Goal: Task Accomplishment & Management: Complete application form

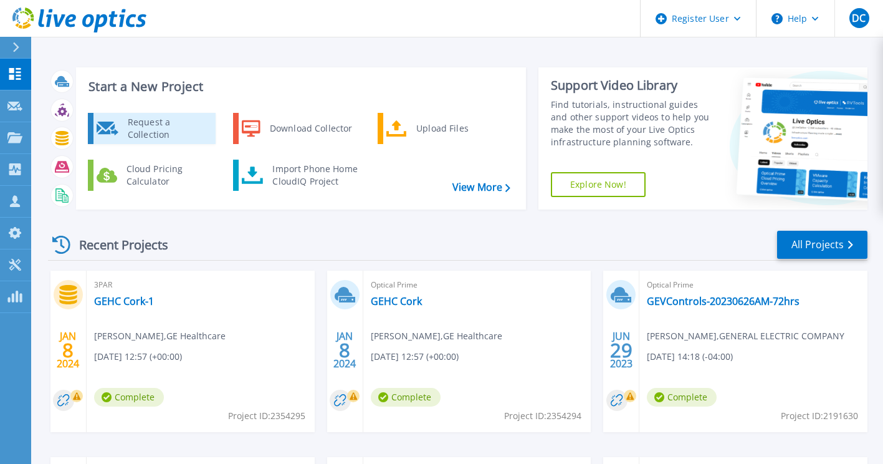
click at [138, 129] on div "Request a Collection" at bounding box center [166, 128] width 91 height 25
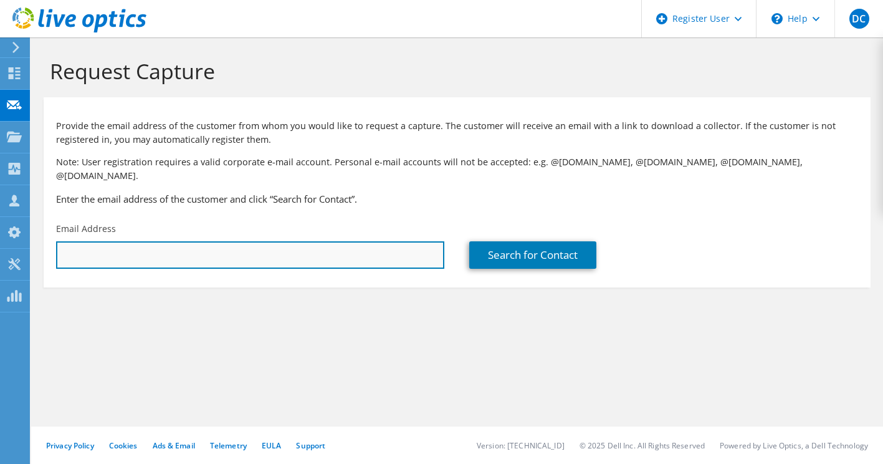
click at [215, 241] on input "text" at bounding box center [250, 254] width 388 height 27
type input "[EMAIL_ADDRESS][DOMAIN_NAME]"
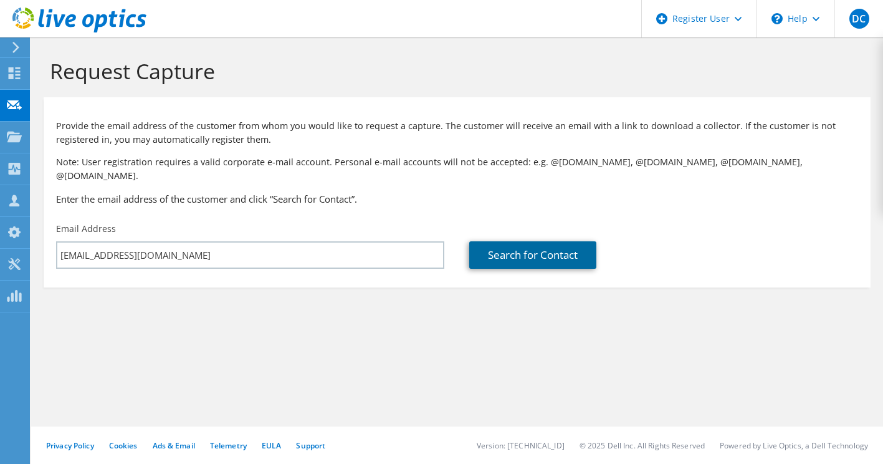
click at [548, 241] on link "Search for Contact" at bounding box center [532, 254] width 127 height 27
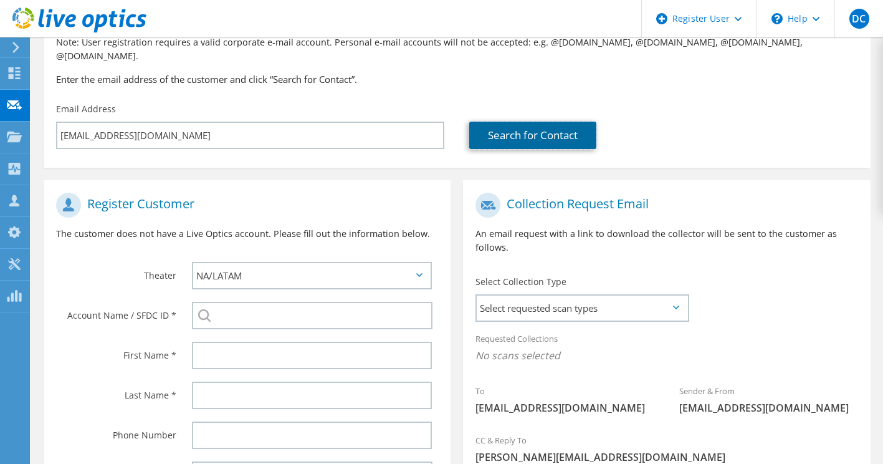
scroll to position [238, 0]
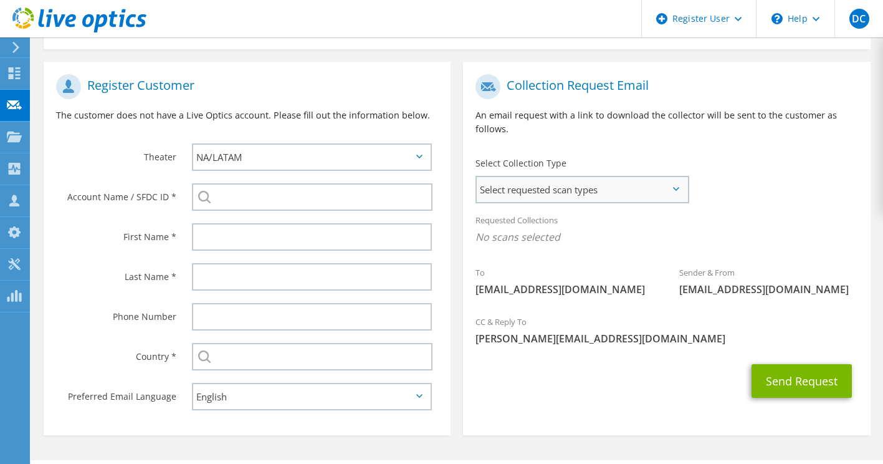
click at [632, 177] on span "Select requested scan types" at bounding box center [582, 189] width 211 height 25
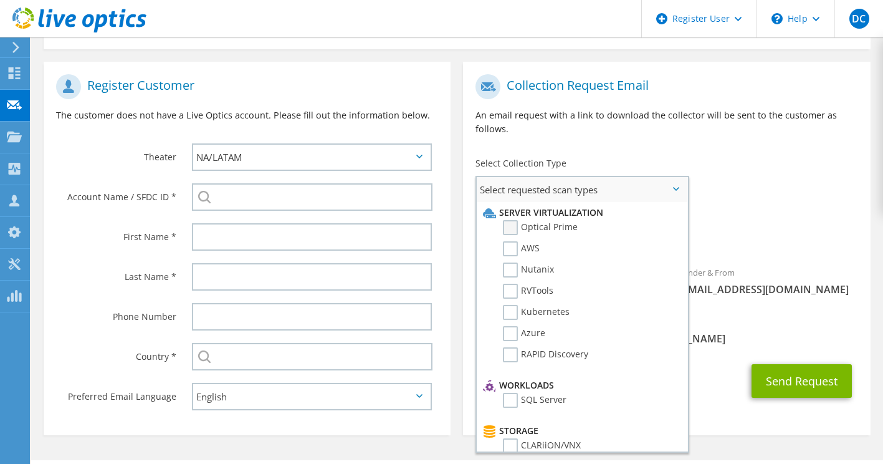
click at [510, 220] on label "Optical Prime" at bounding box center [540, 227] width 75 height 15
click at [0, 0] on input "Optical Prime" at bounding box center [0, 0] width 0 height 0
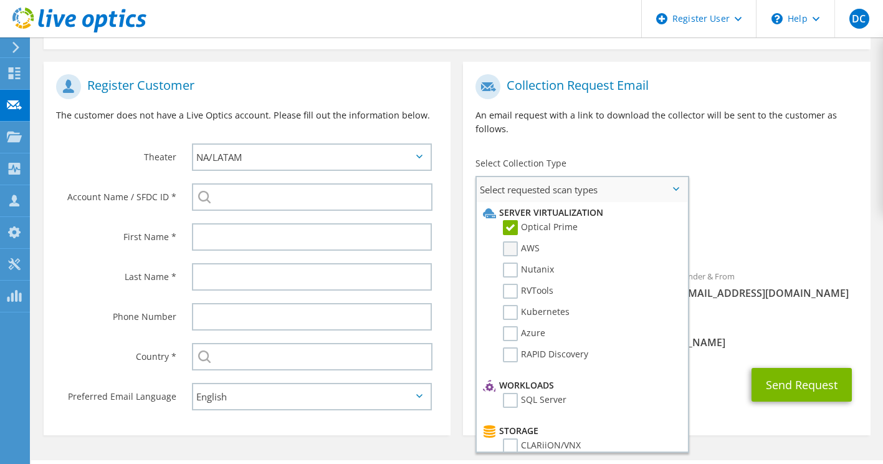
click at [508, 241] on label "AWS" at bounding box center [521, 248] width 37 height 15
click at [0, 0] on input "AWS" at bounding box center [0, 0] width 0 height 0
click at [512, 326] on label "Azure" at bounding box center [524, 333] width 42 height 15
click at [0, 0] on input "Azure" at bounding box center [0, 0] width 0 height 0
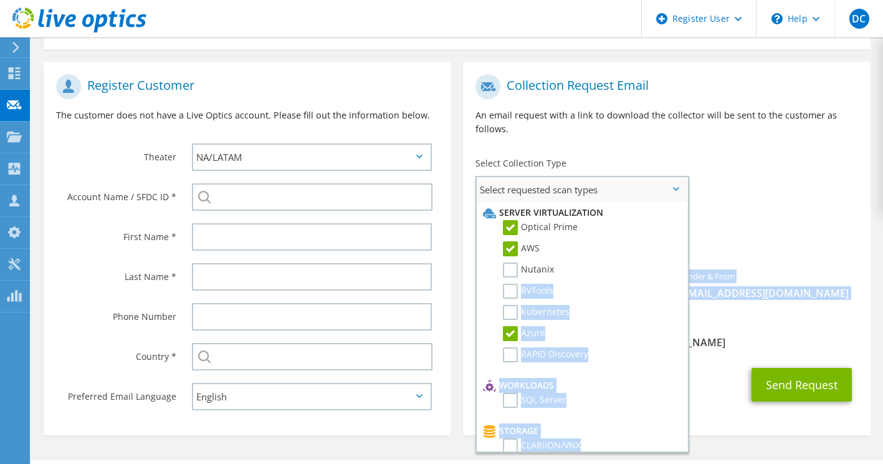
drag, startPoint x: 677, startPoint y: 265, endPoint x: 686, endPoint y: 312, distance: 47.5
click at [686, 313] on ul "Server Virtualization Optical Prime AWS Nutanix RVTools" at bounding box center [582, 326] width 211 height 249
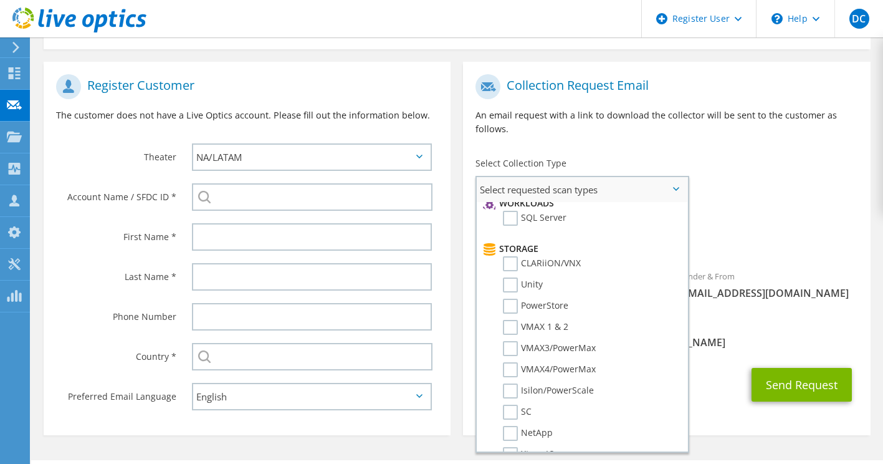
scroll to position [183, 0]
click at [510, 319] on label "VMAX 1 & 2" at bounding box center [535, 326] width 65 height 15
click at [0, 0] on input "VMAX 1 & 2" at bounding box center [0, 0] width 0 height 0
click at [511, 277] on label "Unity" at bounding box center [523, 284] width 40 height 15
click at [0, 0] on input "Unity" at bounding box center [0, 0] width 0 height 0
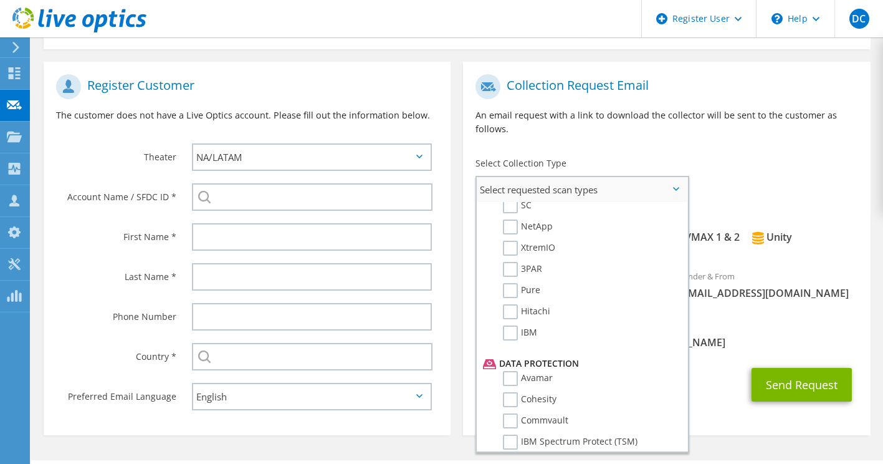
scroll to position [386, 0]
click at [515, 221] on label "NetApp" at bounding box center [528, 228] width 50 height 15
click at [0, 0] on input "NetApp" at bounding box center [0, 0] width 0 height 0
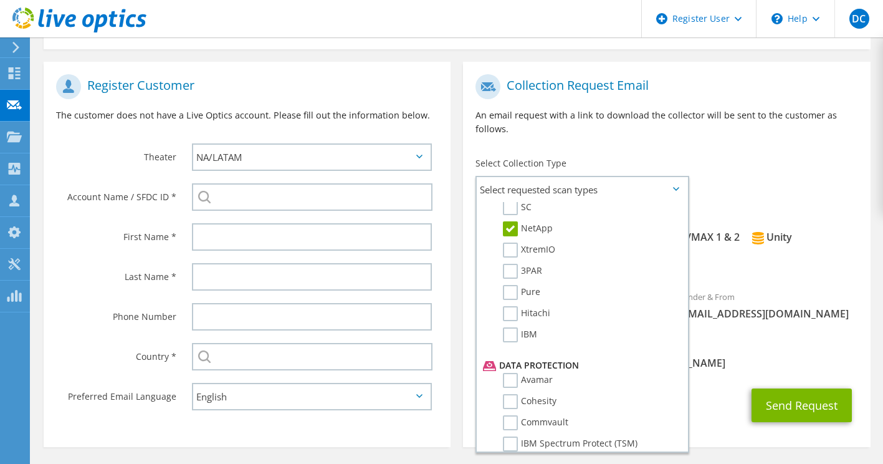
click at [787, 267] on div "Requested Collections No scans selected Optical Prime AWS Azure VMAX 1 & 2 Unit…" at bounding box center [666, 245] width 407 height 76
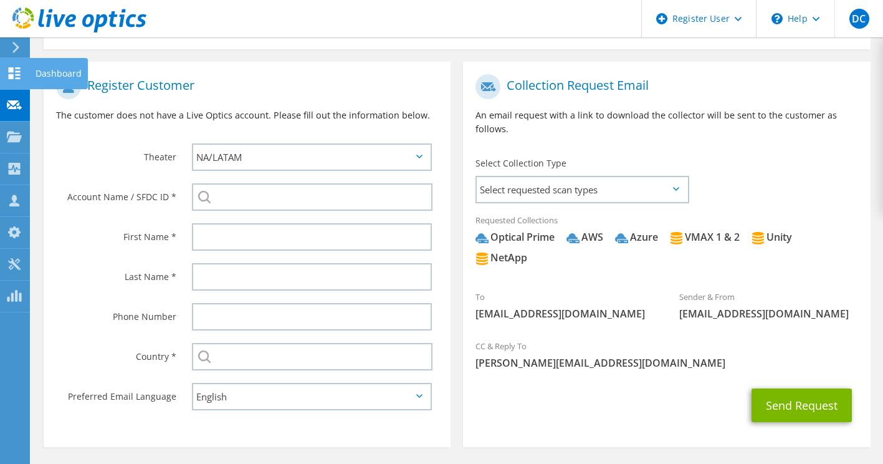
click at [44, 75] on div "Dashboard" at bounding box center [58, 73] width 59 height 31
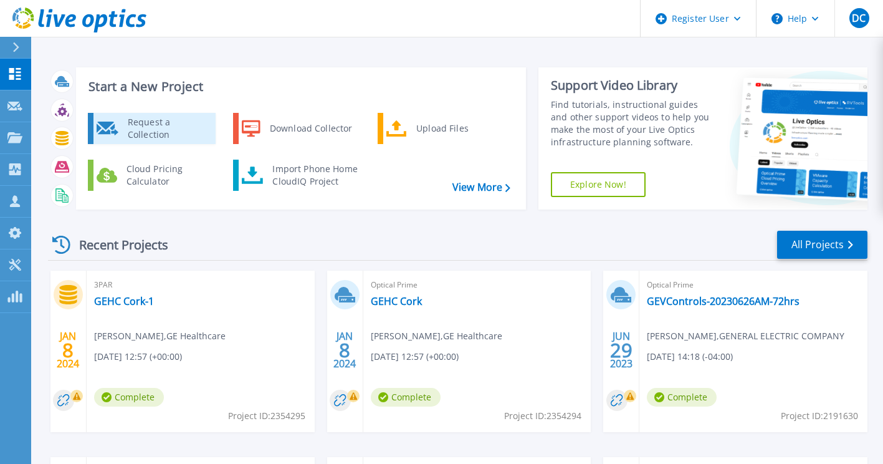
click at [179, 129] on div "Request a Collection" at bounding box center [166, 128] width 91 height 25
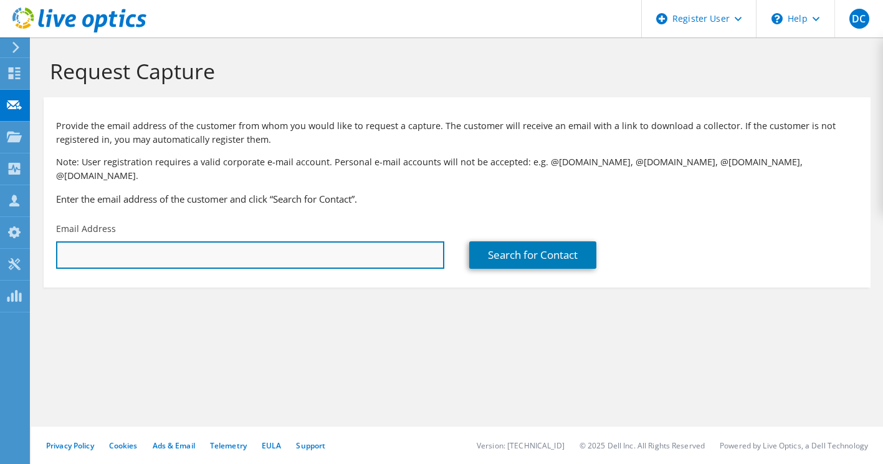
click at [272, 241] on input "text" at bounding box center [250, 254] width 388 height 27
type input "[EMAIL_ADDRESS][DOMAIN_NAME]"
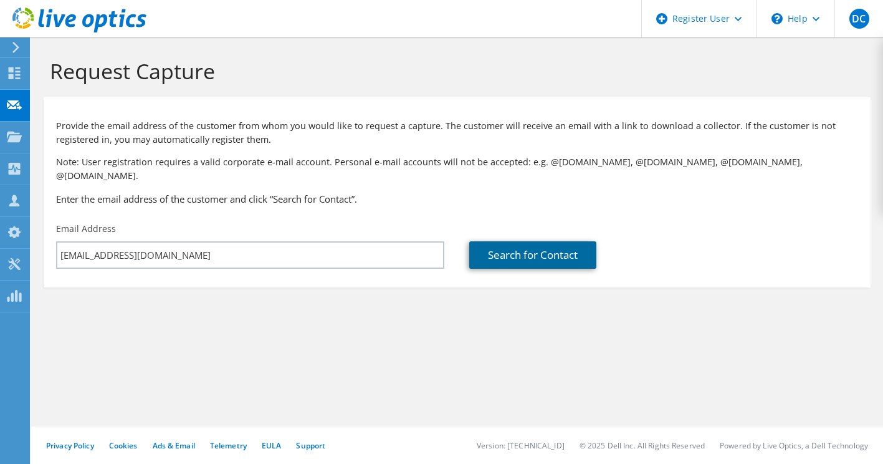
click at [543, 241] on link "Search for Contact" at bounding box center [532, 254] width 127 height 27
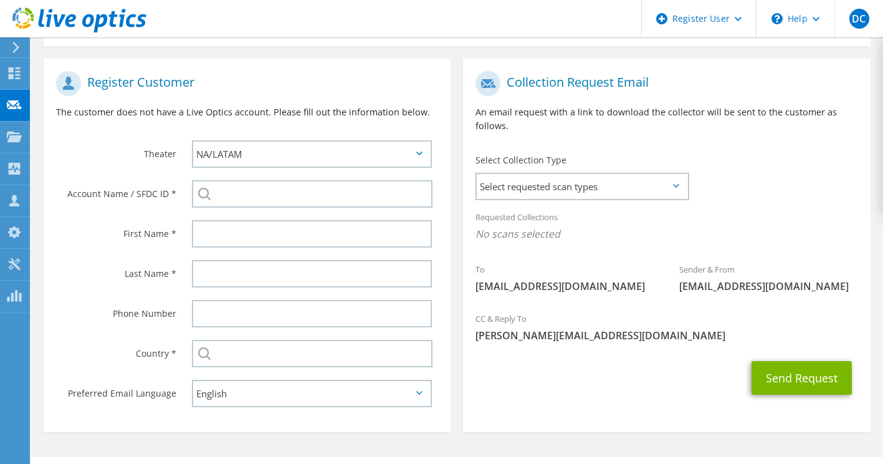
scroll to position [252, 0]
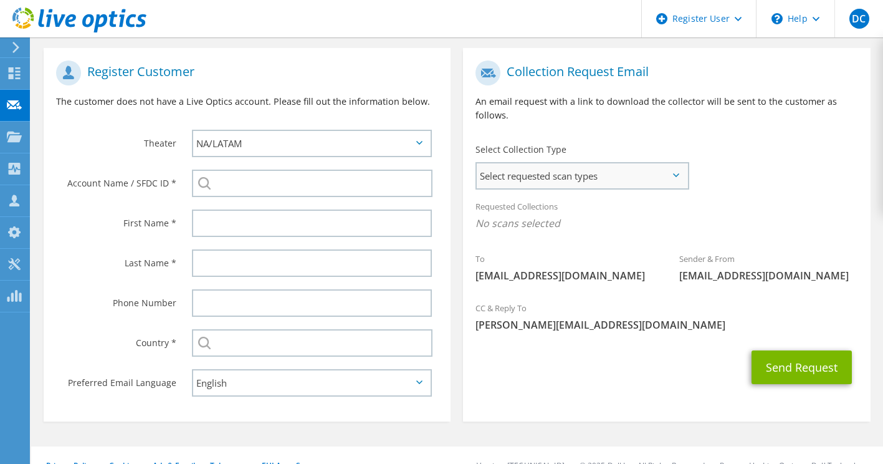
click at [673, 163] on span "Select requested scan types" at bounding box center [582, 175] width 211 height 25
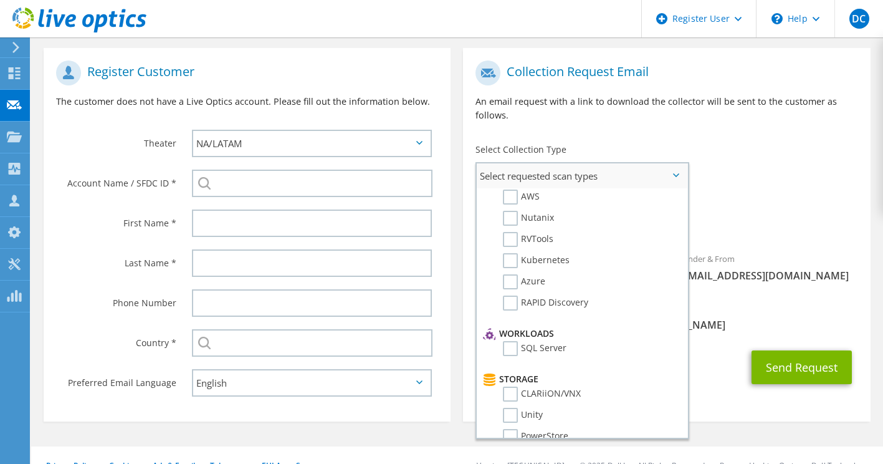
scroll to position [0, 0]
